Goal: Unclear

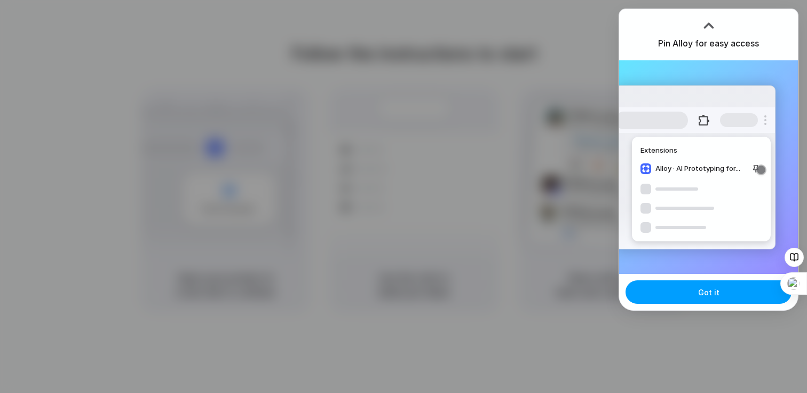
click at [710, 292] on span "Got it" at bounding box center [708, 292] width 21 height 11
